Goal: Contribute content

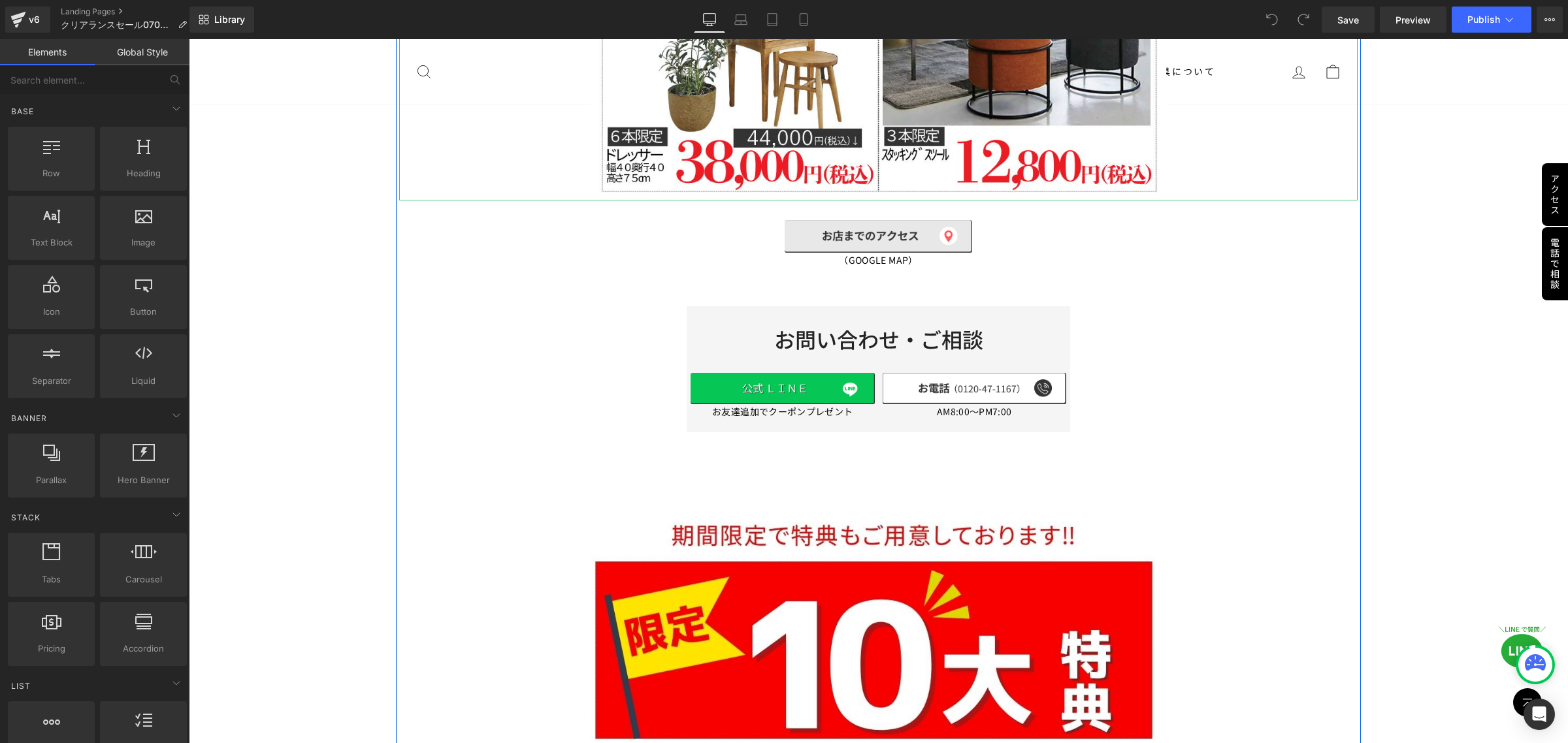
scroll to position [3511, 0]
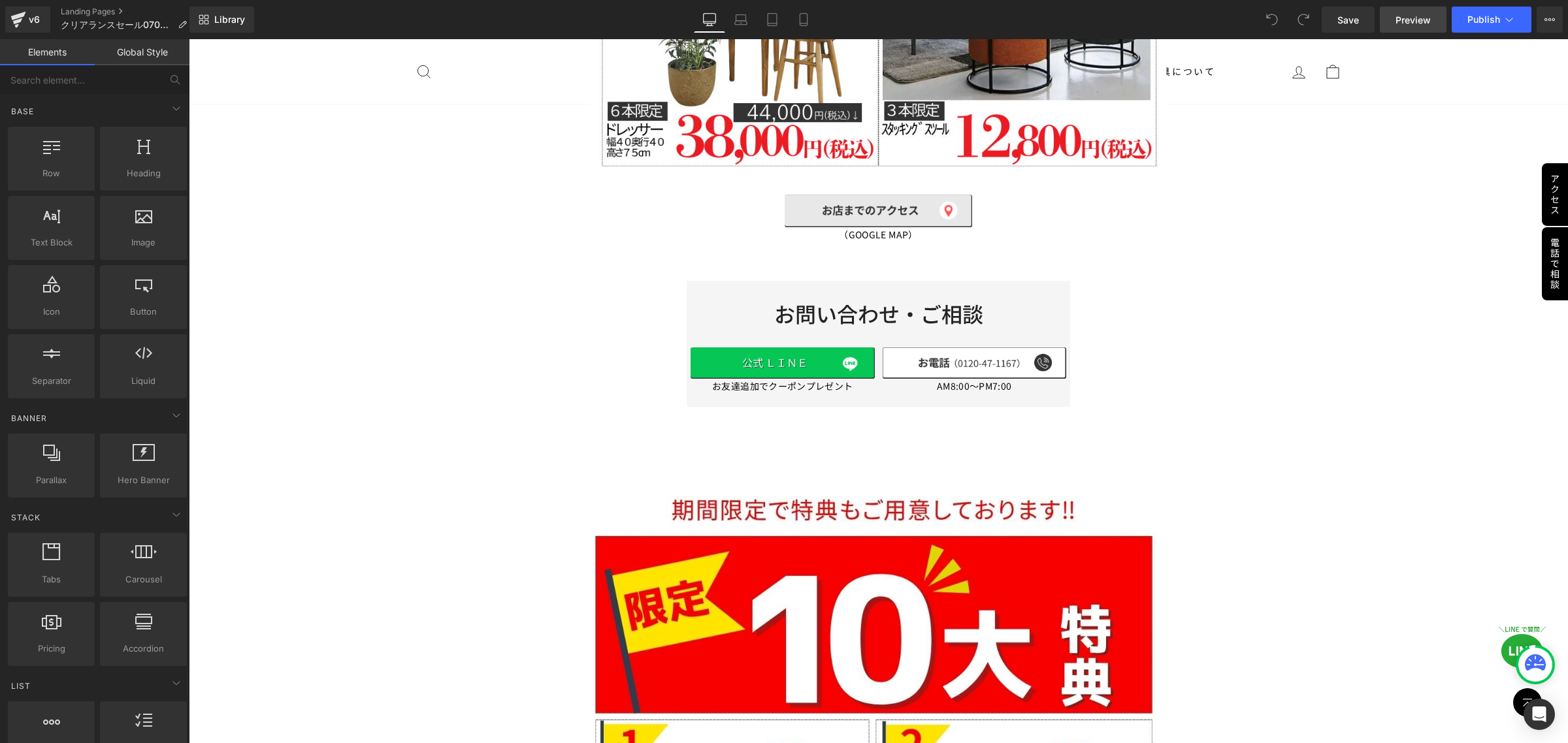
click at [1405, 24] on span "Preview" at bounding box center [1413, 20] width 35 height 14
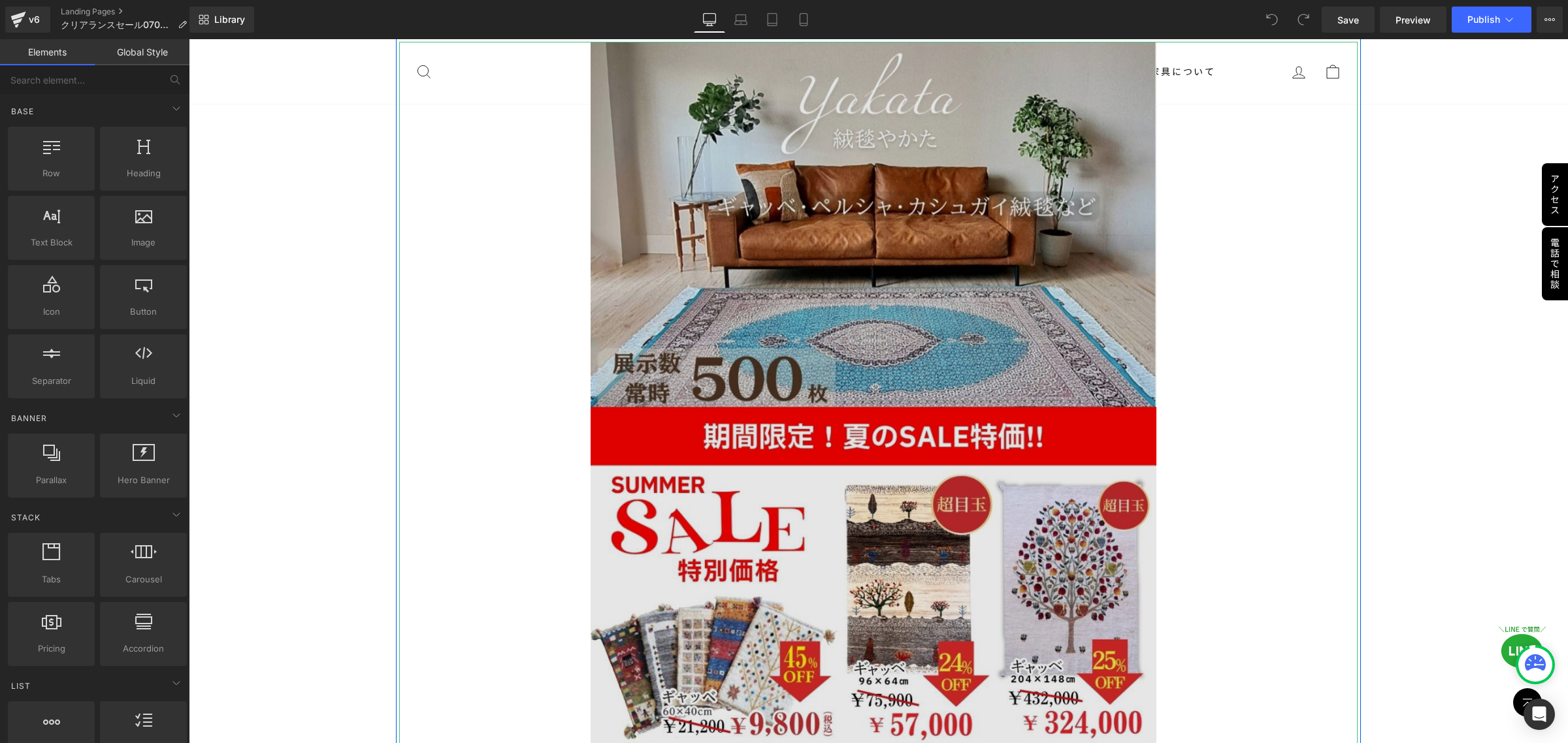
scroll to position [8329, 0]
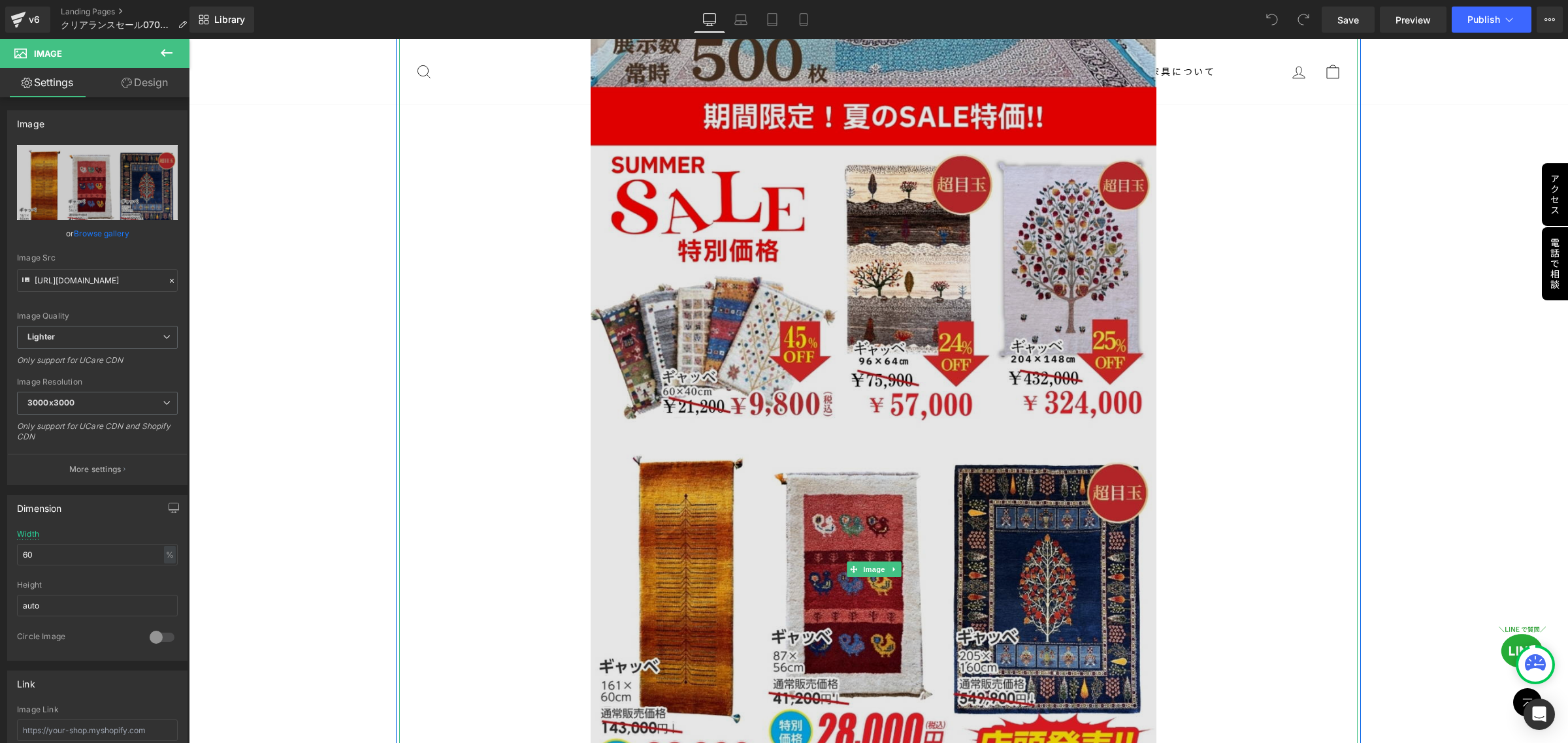
scroll to position [8982, 0]
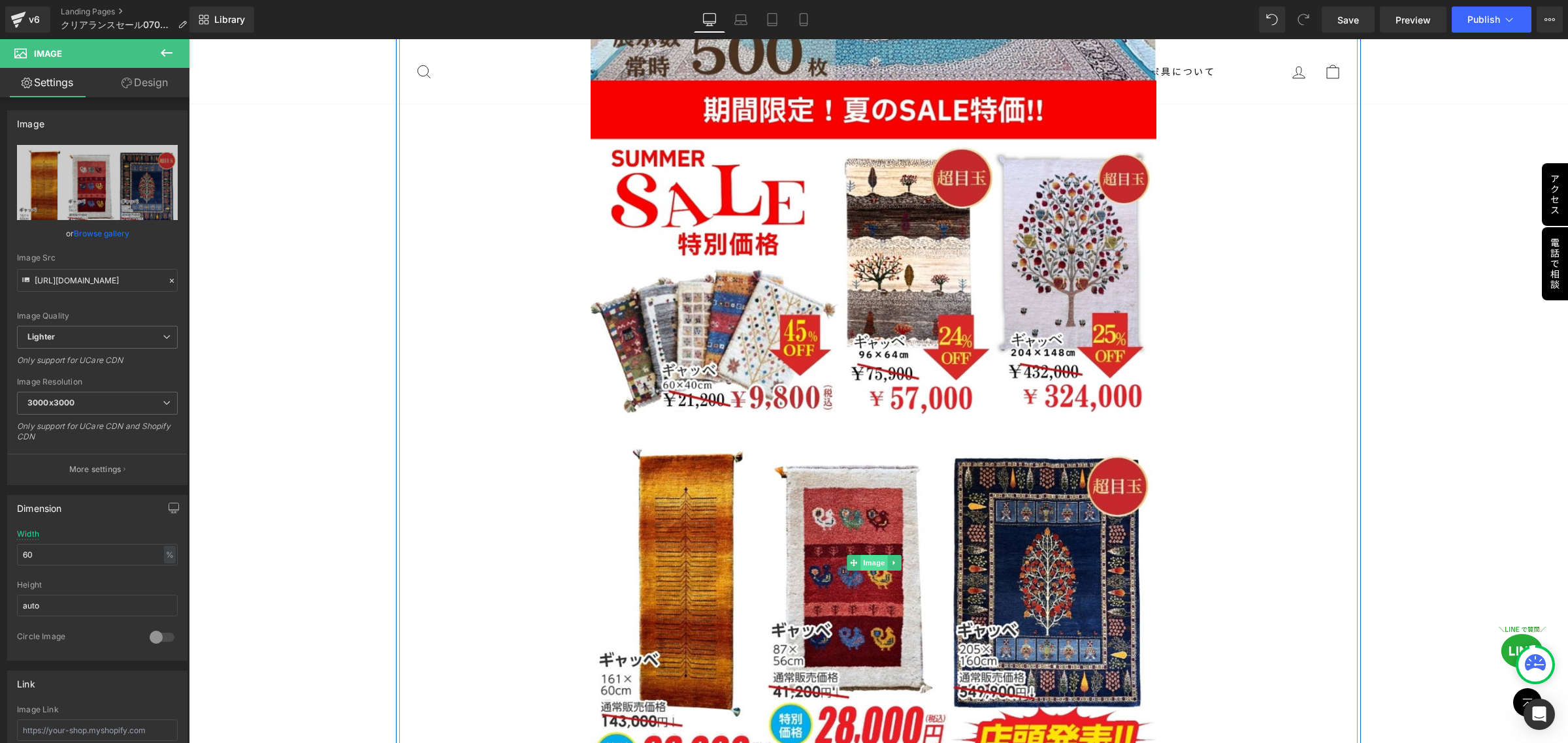
click at [872, 555] on span "Image" at bounding box center [873, 563] width 27 height 16
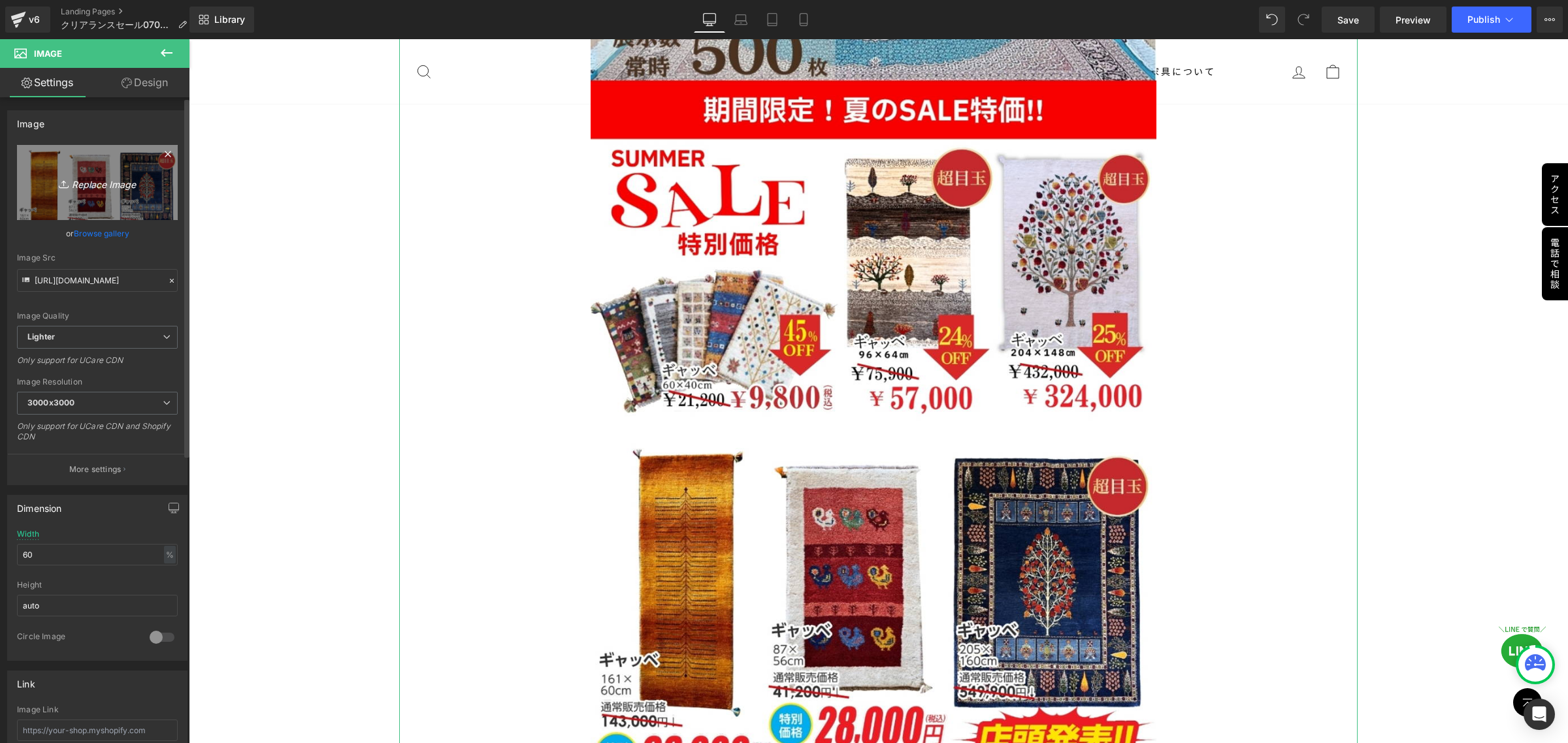
click at [66, 179] on icon at bounding box center [66, 184] width 13 height 13
type input "C:\fakepath\gya.png"
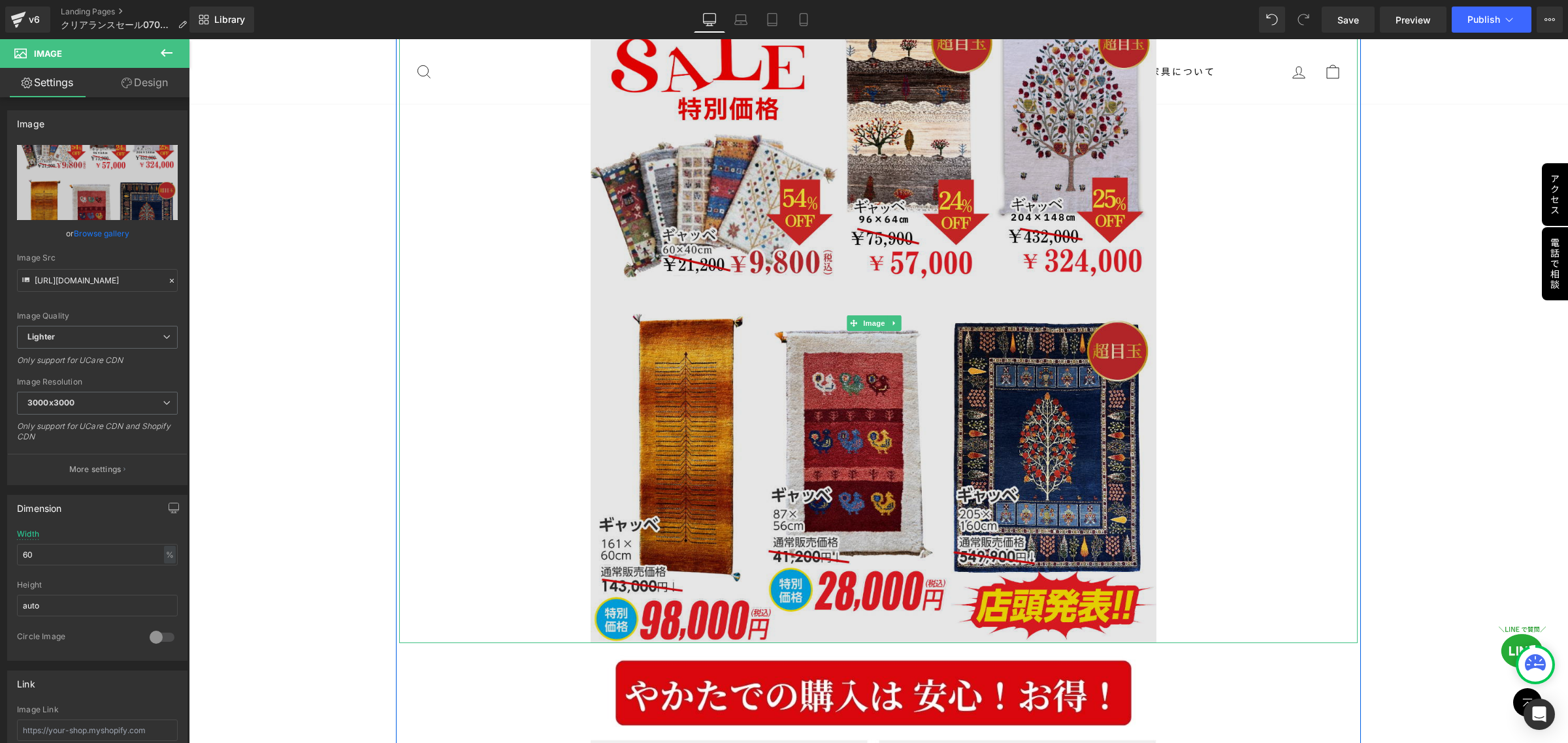
scroll to position [8655, 0]
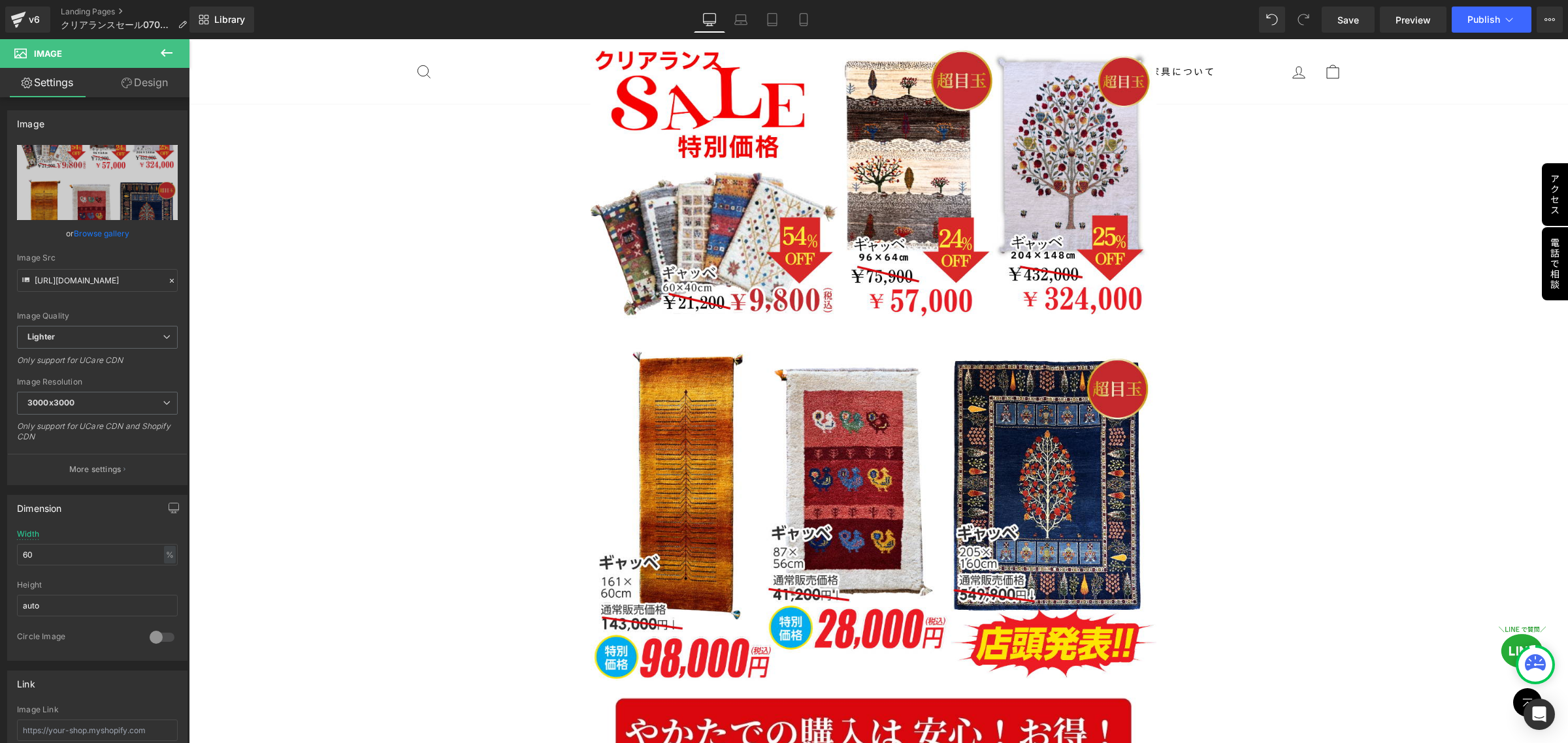
click at [159, 56] on icon at bounding box center [166, 52] width 16 height 16
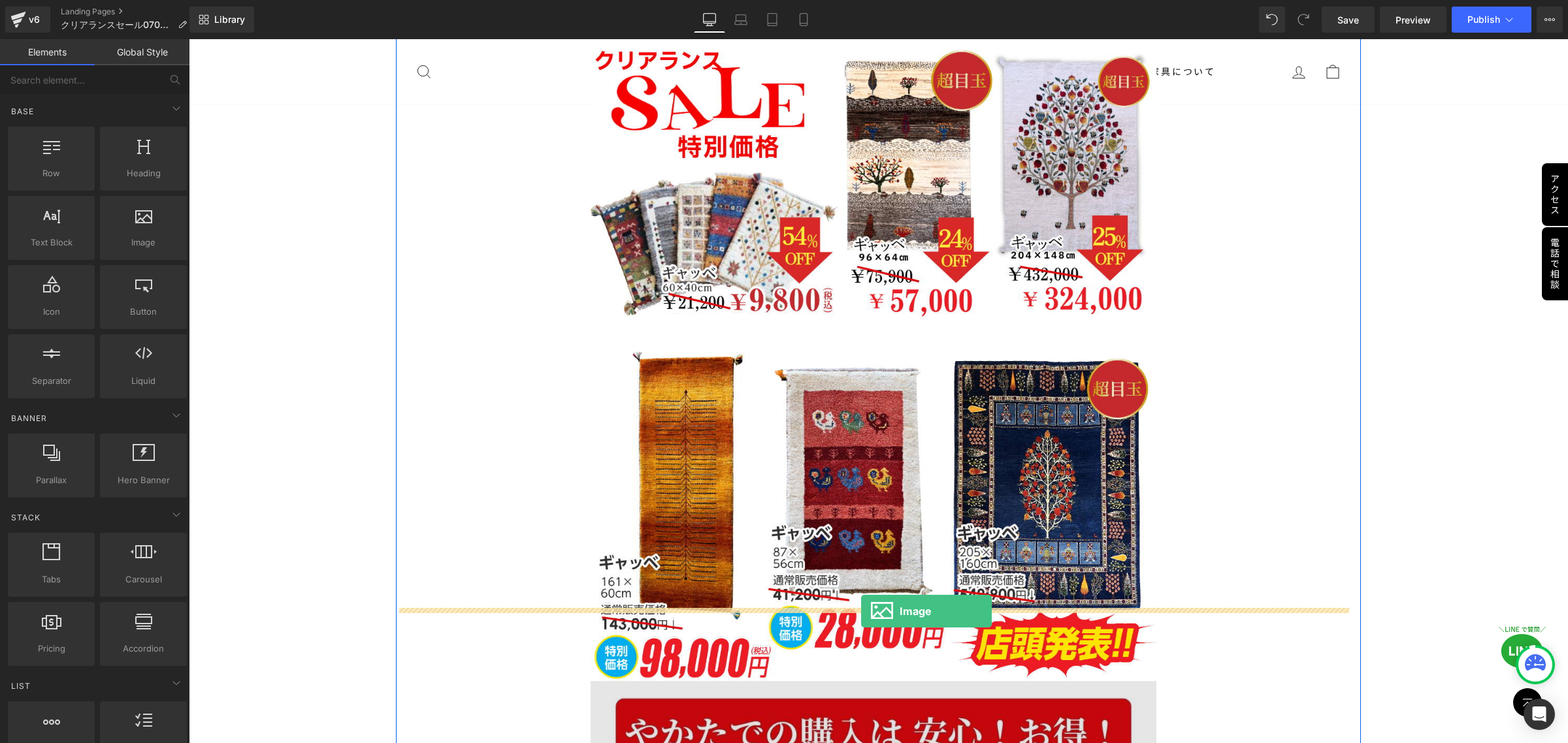
drag, startPoint x: 239, startPoint y: 262, endPoint x: 861, endPoint y: 612, distance: 713.7
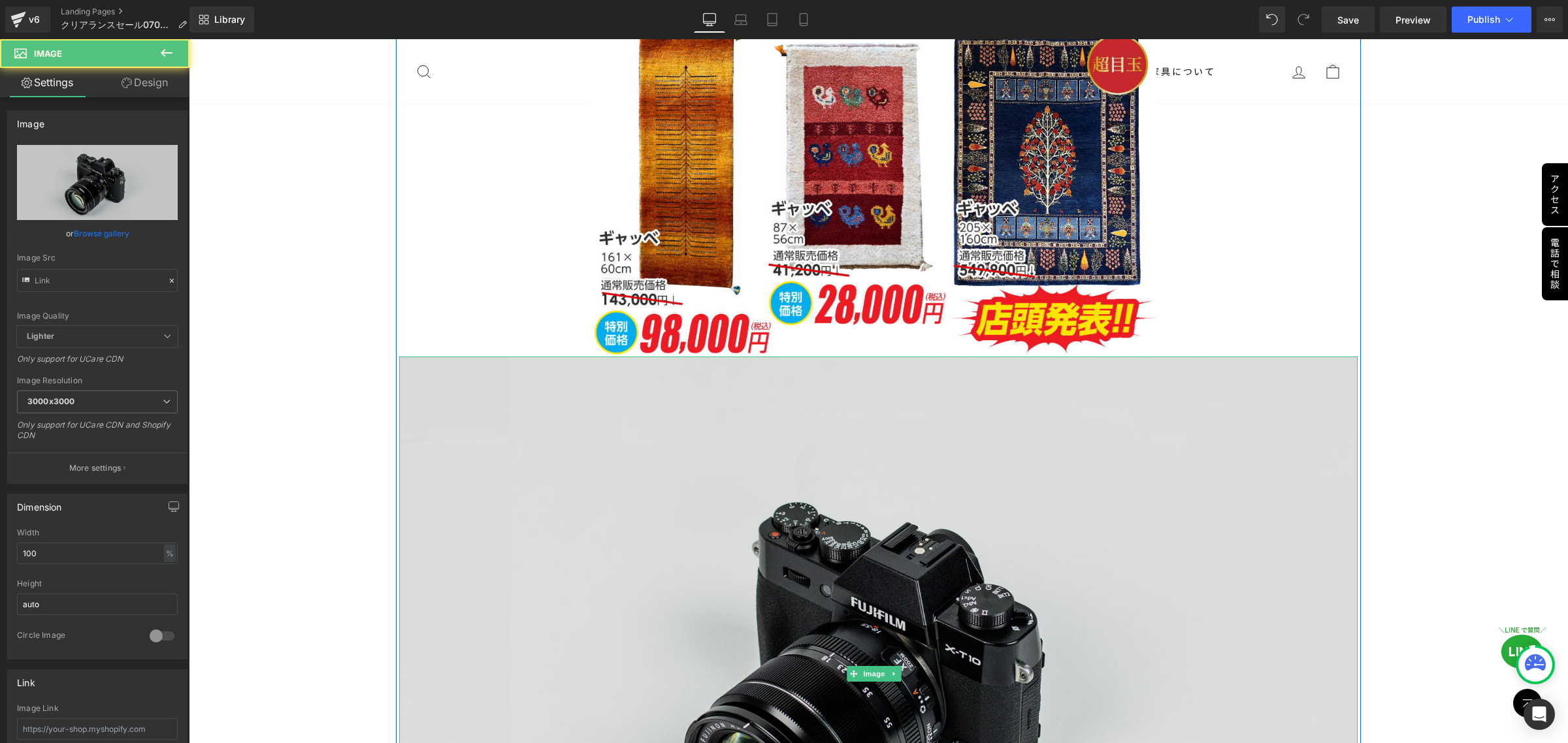
scroll to position [8969, 0]
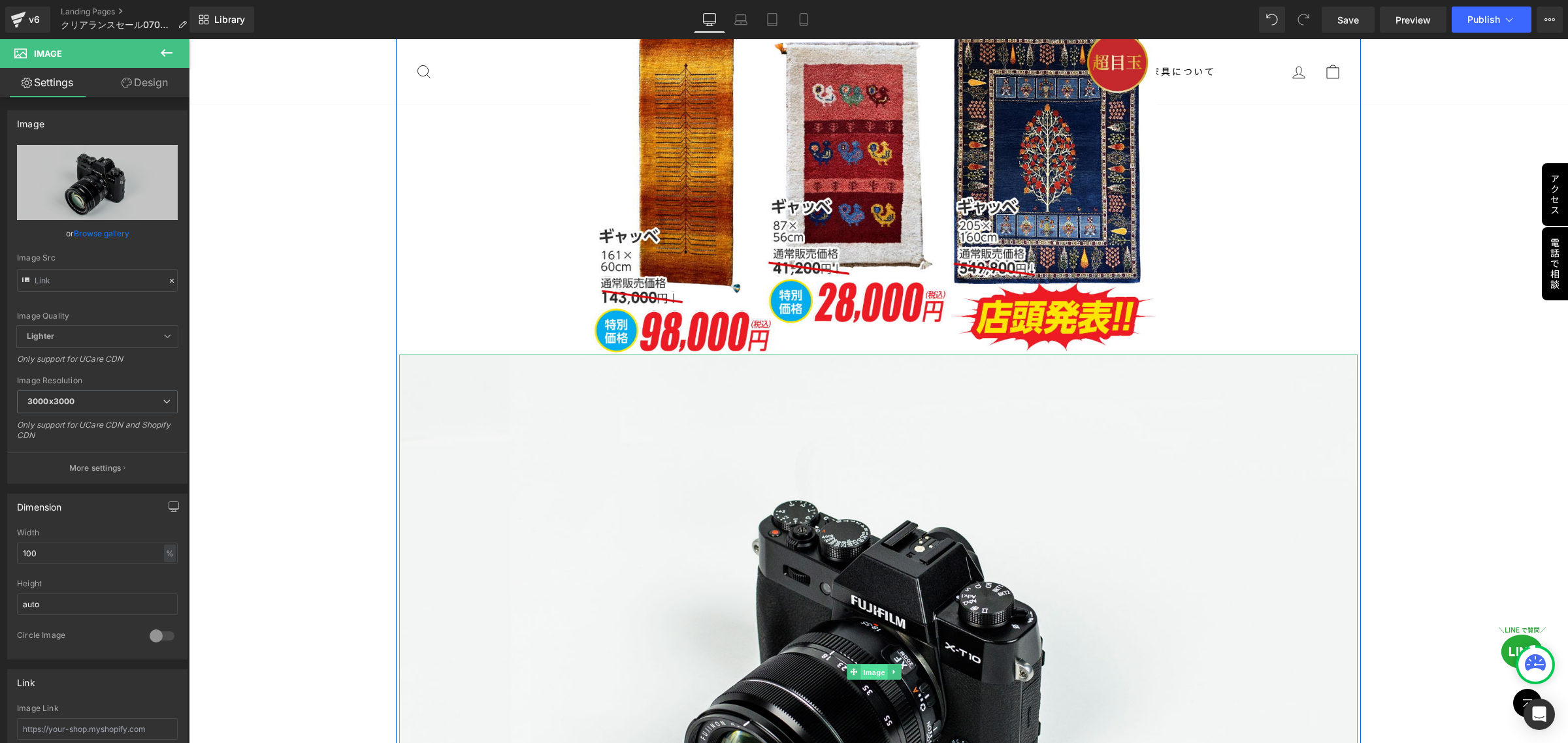
click at [872, 665] on span "Image" at bounding box center [873, 672] width 27 height 16
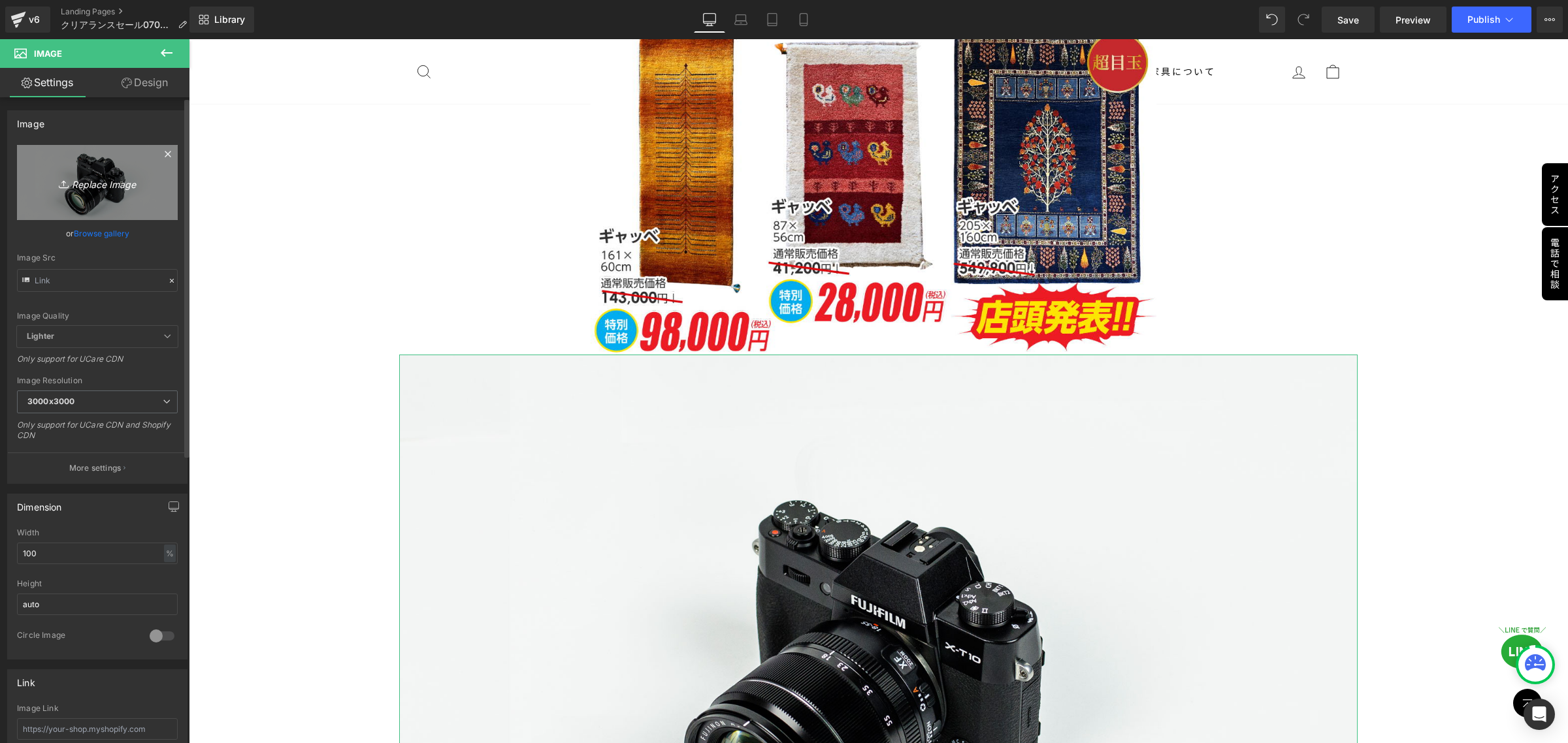
click at [67, 188] on icon at bounding box center [66, 184] width 13 height 13
type input "C:\fakepath\gya2.png"
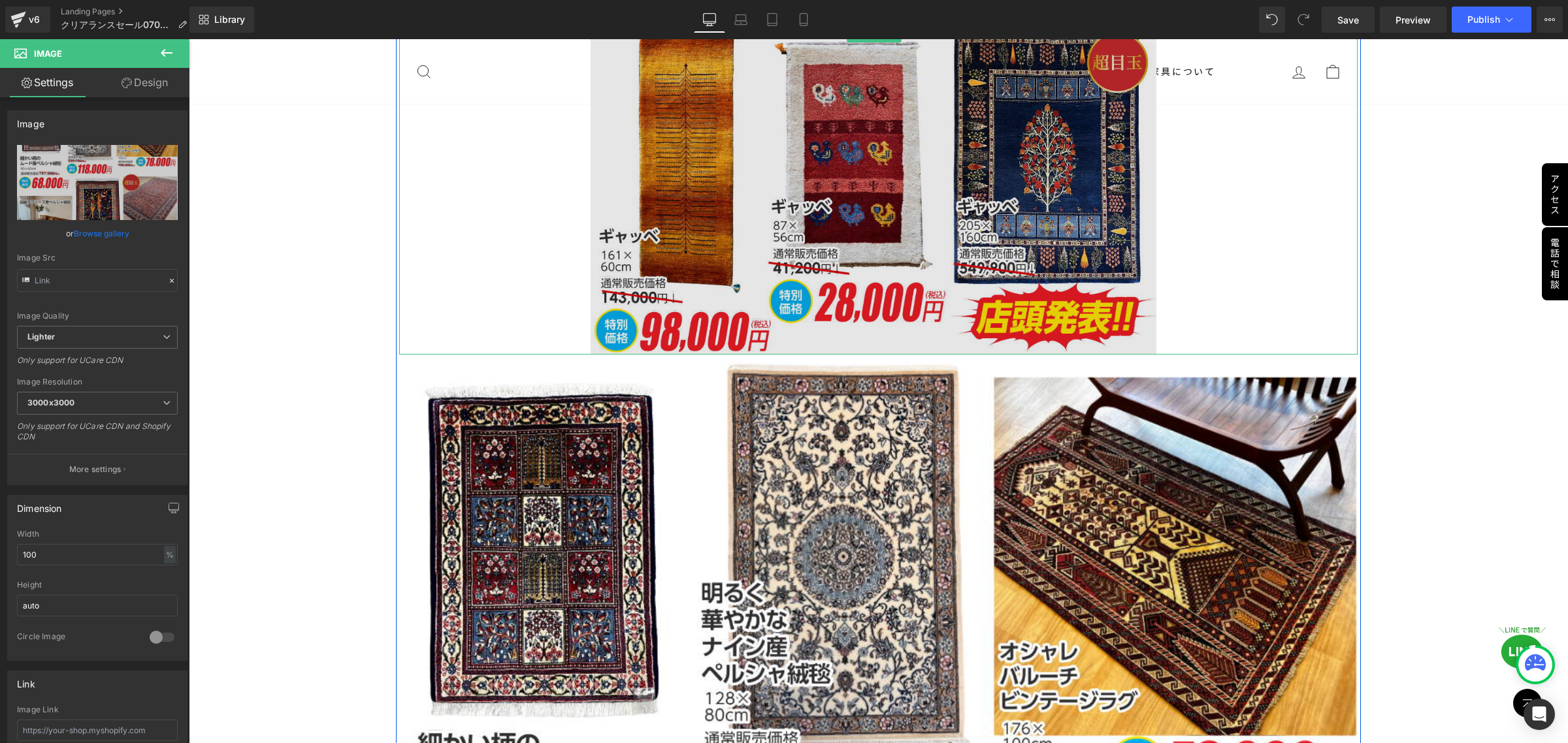
click at [862, 109] on img at bounding box center [877, 35] width 575 height 639
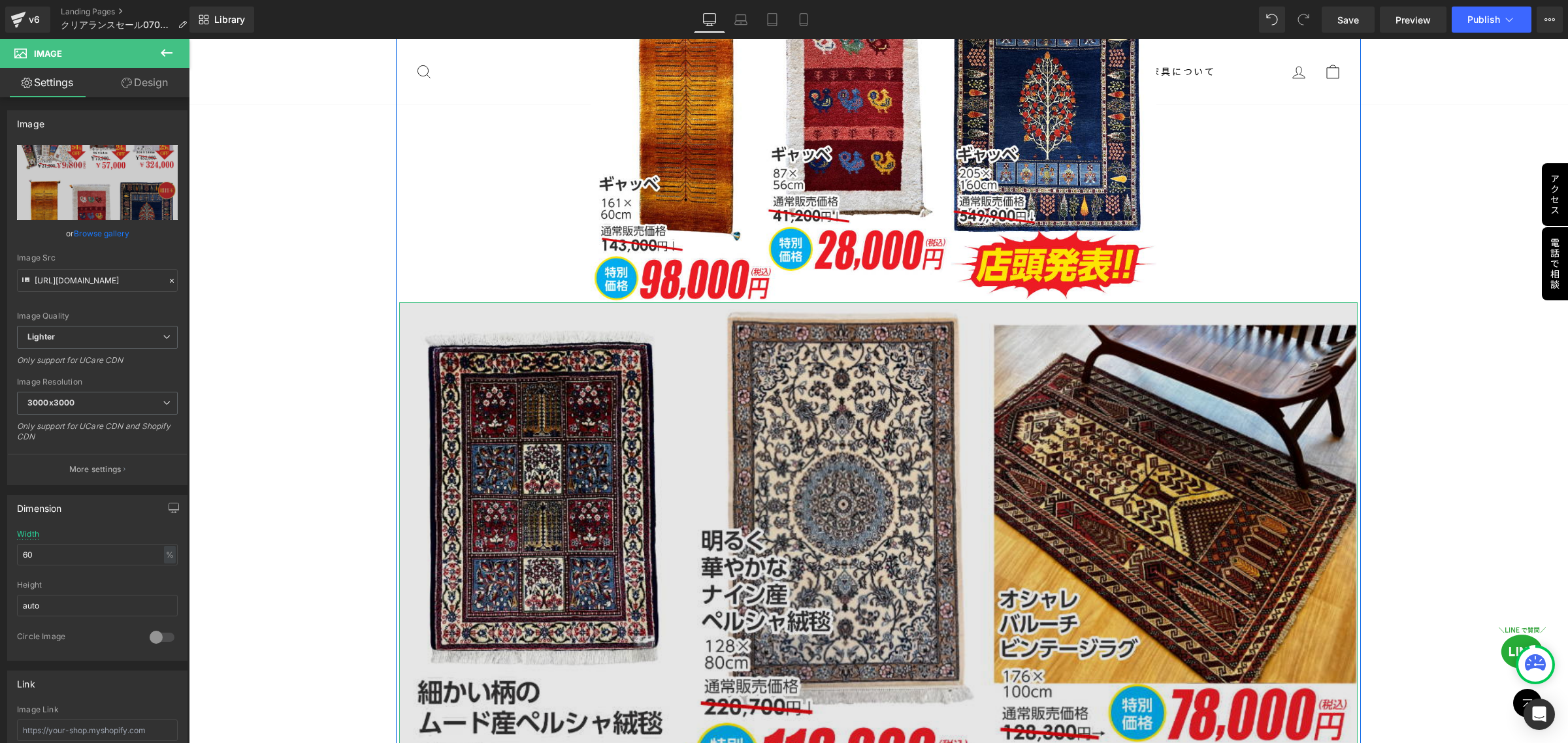
scroll to position [9050, 0]
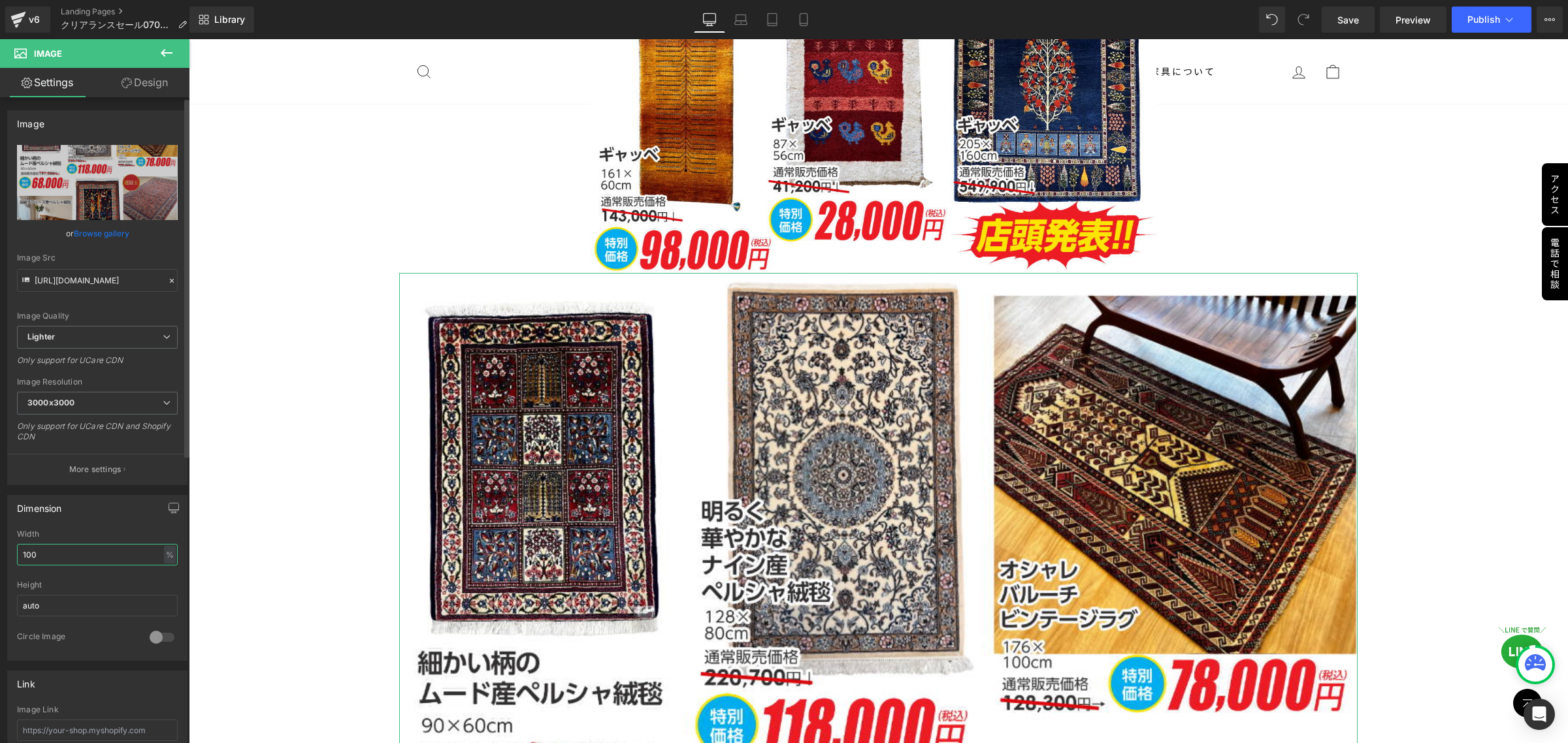
drag, startPoint x: 89, startPoint y: 554, endPoint x: 0, endPoint y: 550, distance: 89.1
click at [0, 550] on div "Dimension 100% Width 100 % % px auto Height auto 0 Circle Image" at bounding box center [97, 574] width 195 height 176
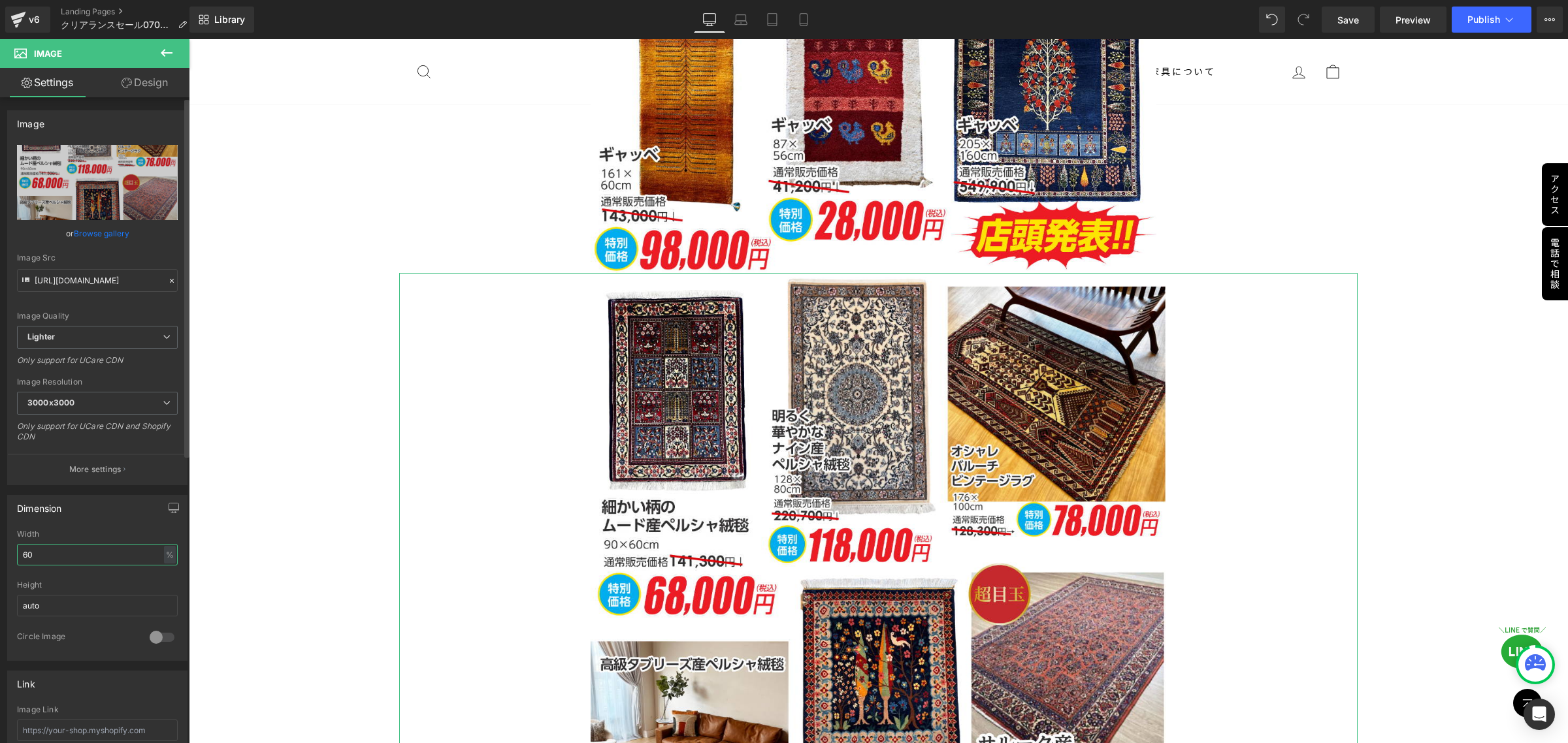
type input "60"
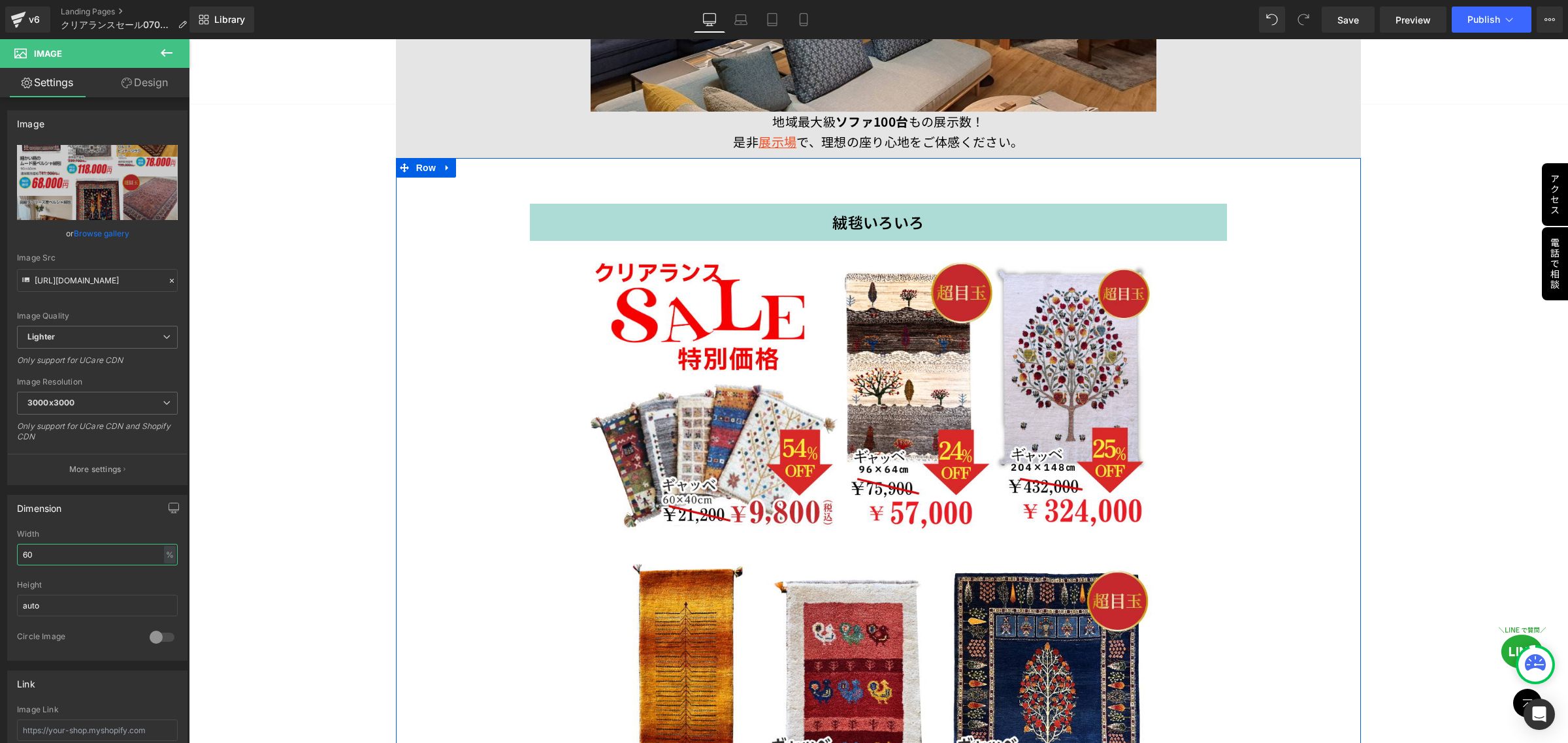
scroll to position [8152, 0]
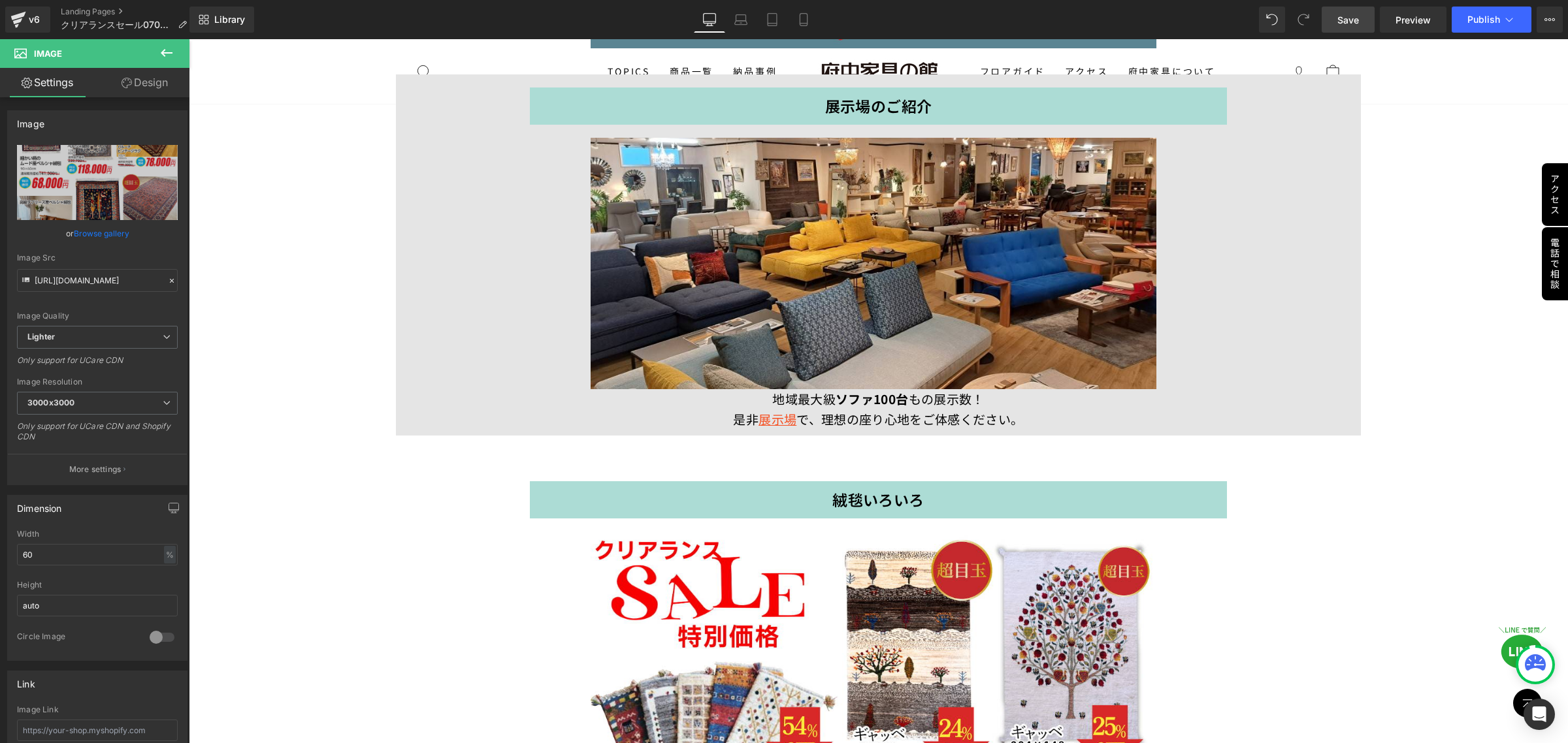
click at [1346, 17] on span "Save" at bounding box center [1348, 20] width 22 height 14
click at [1463, 24] on button "Publish" at bounding box center [1491, 19] width 80 height 26
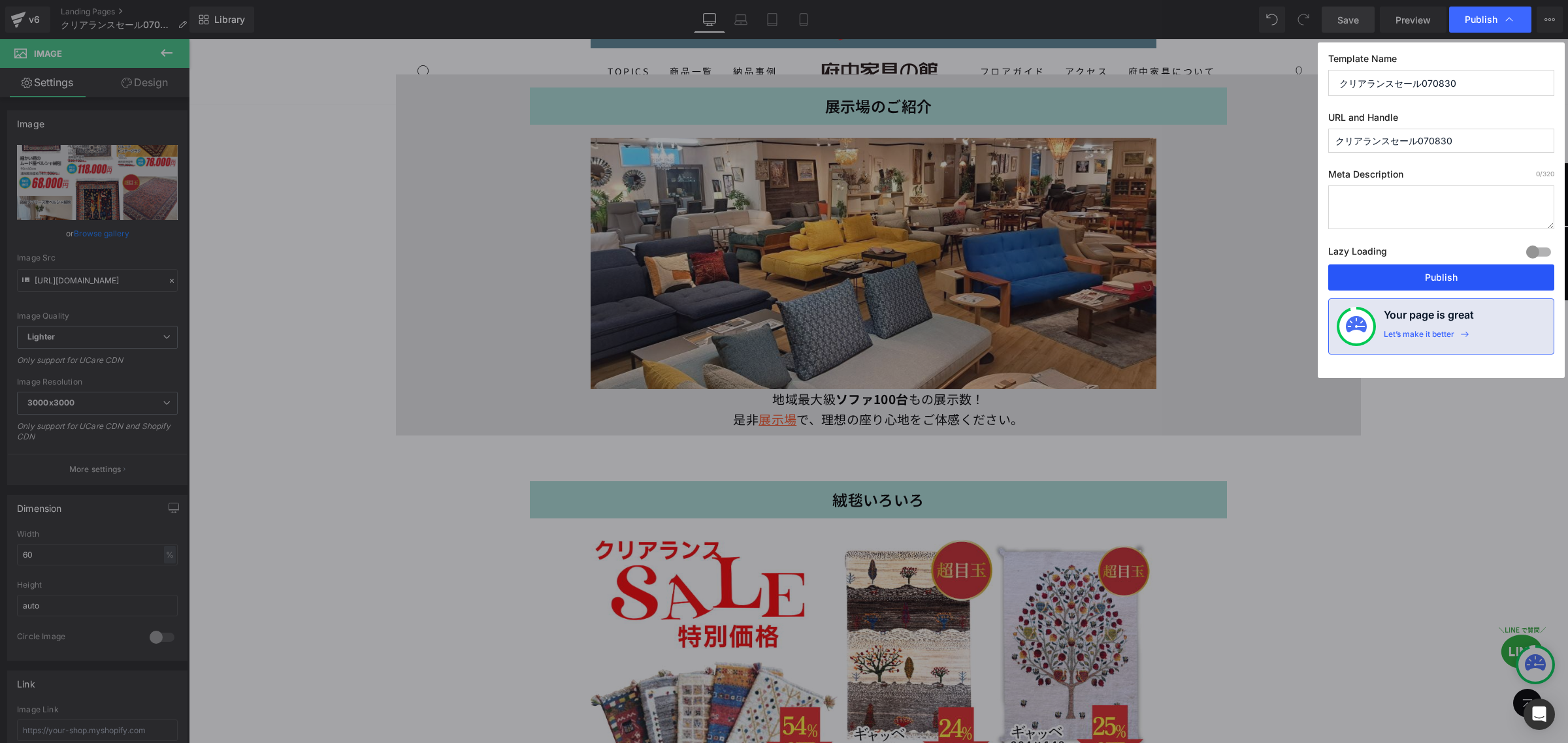
drag, startPoint x: 1431, startPoint y: 278, endPoint x: 1062, endPoint y: 207, distance: 375.8
click at [255, 404] on button "Publish" at bounding box center [254, 407] width 2 height 5
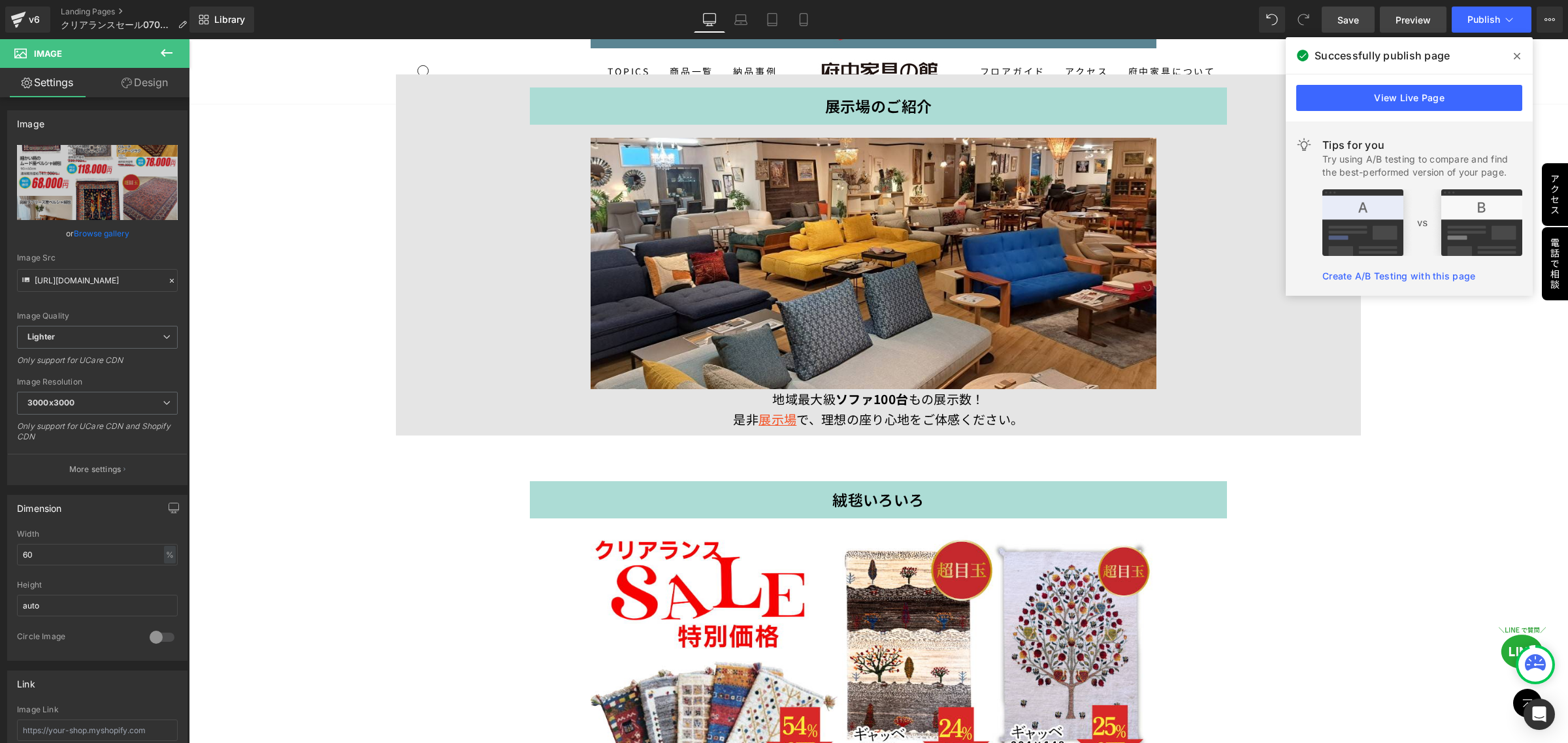
click at [1403, 29] on link "Preview" at bounding box center [1413, 19] width 66 height 26
